Goal: Find specific page/section: Find specific page/section

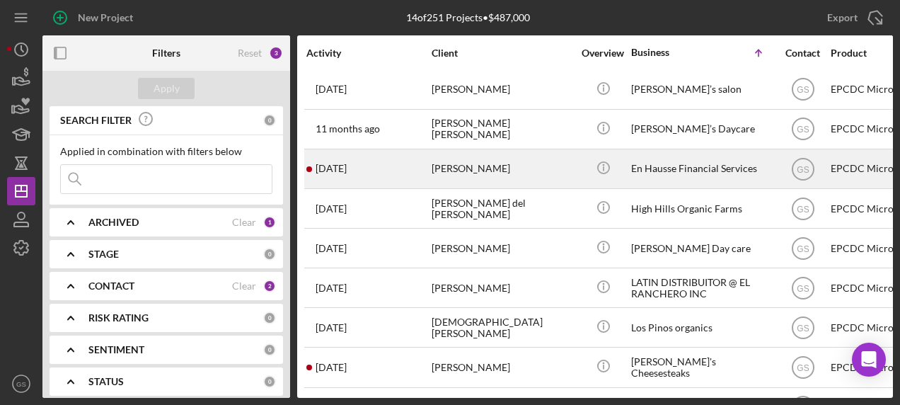
scroll to position [142, 0]
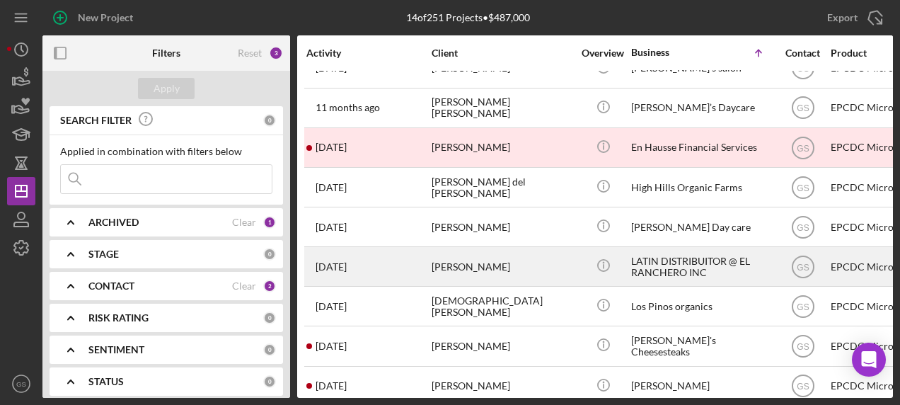
click at [506, 269] on div "[PERSON_NAME]" at bounding box center [503, 267] width 142 height 38
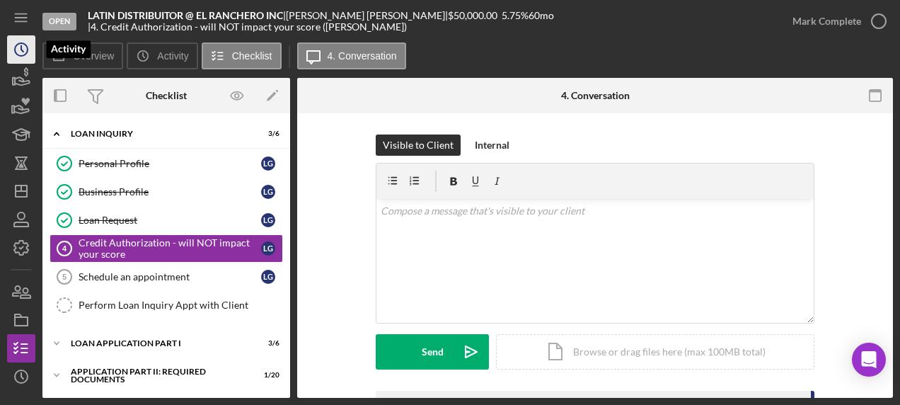
click at [23, 59] on icon "Icon/History" at bounding box center [21, 49] width 35 height 35
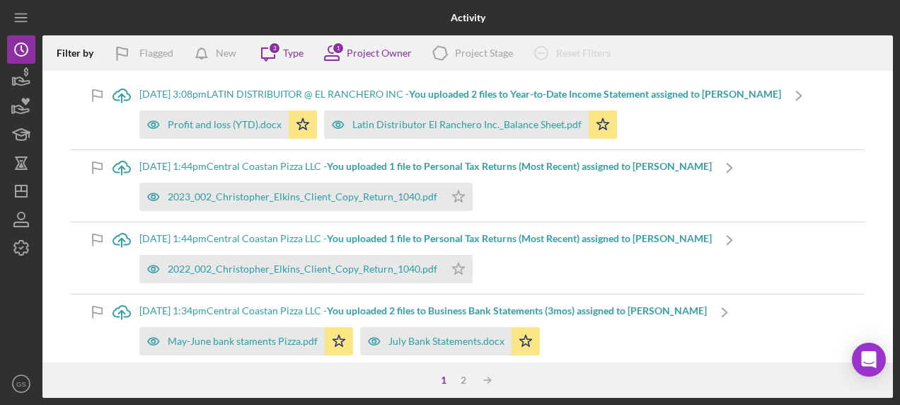
click at [25, 27] on icon "Icon/Menu" at bounding box center [22, 18] width 32 height 32
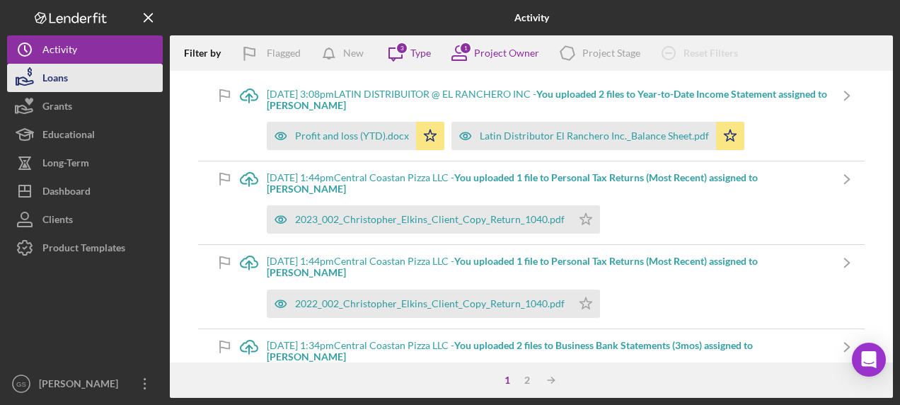
click at [67, 83] on div "Loans" at bounding box center [54, 80] width 25 height 32
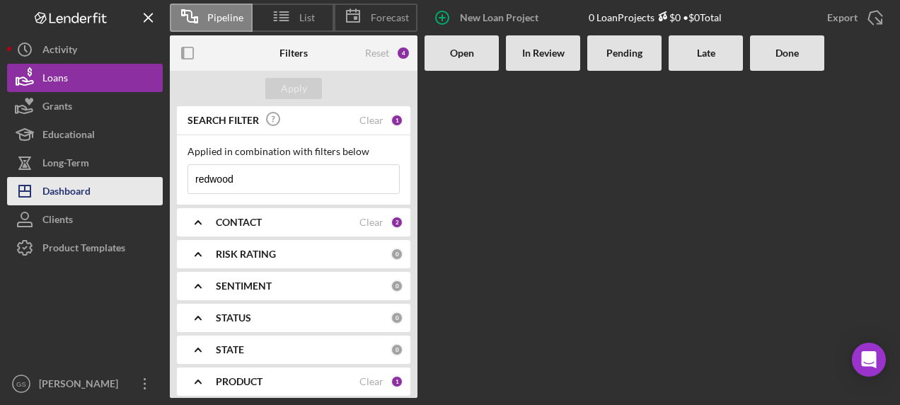
click at [83, 188] on div "Dashboard" at bounding box center [66, 193] width 48 height 32
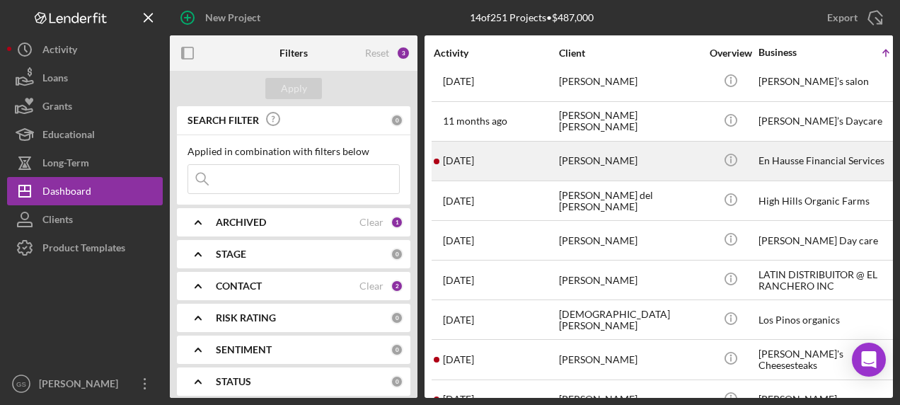
scroll to position [129, 0]
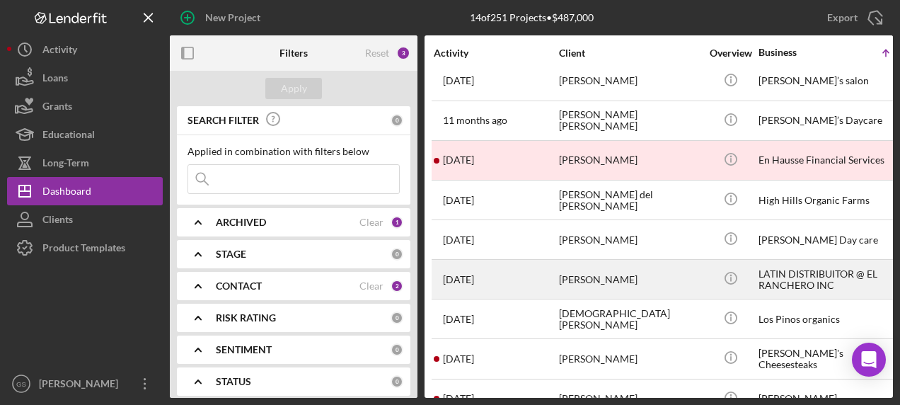
click at [638, 280] on div "[PERSON_NAME]" at bounding box center [630, 279] width 142 height 38
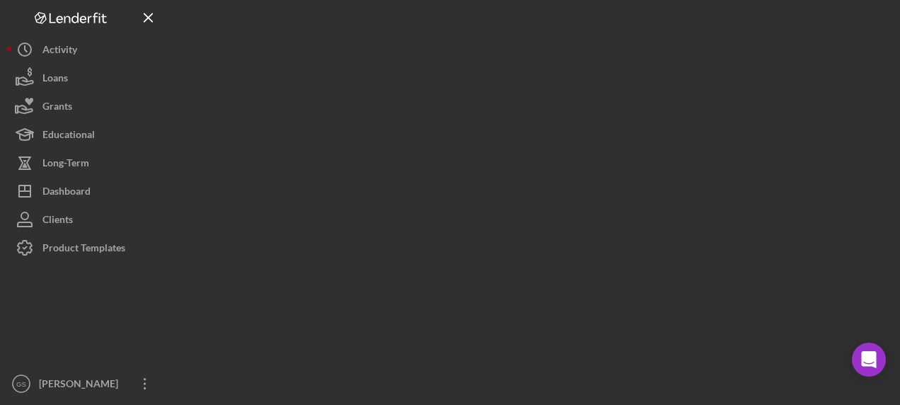
click at [638, 280] on div at bounding box center [531, 199] width 723 height 398
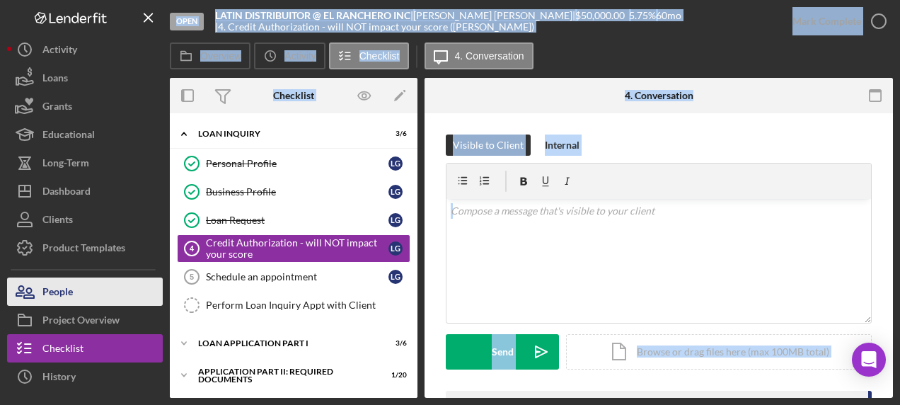
scroll to position [78, 0]
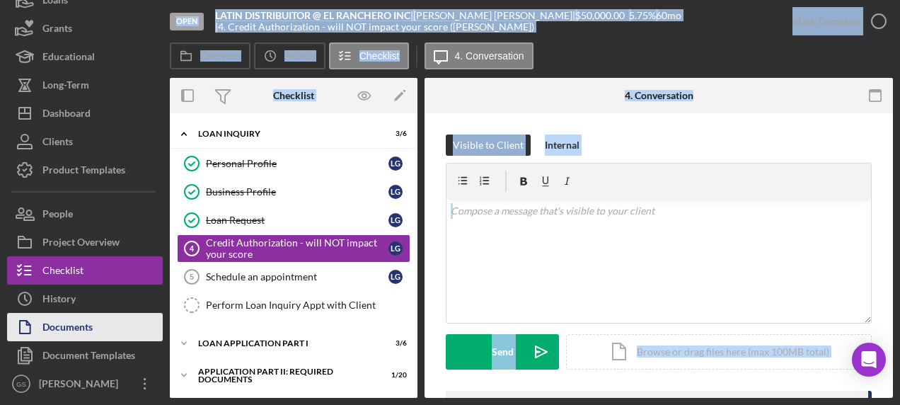
click at [110, 334] on button "Documents" at bounding box center [85, 327] width 156 height 28
